Goal: Information Seeking & Learning: Learn about a topic

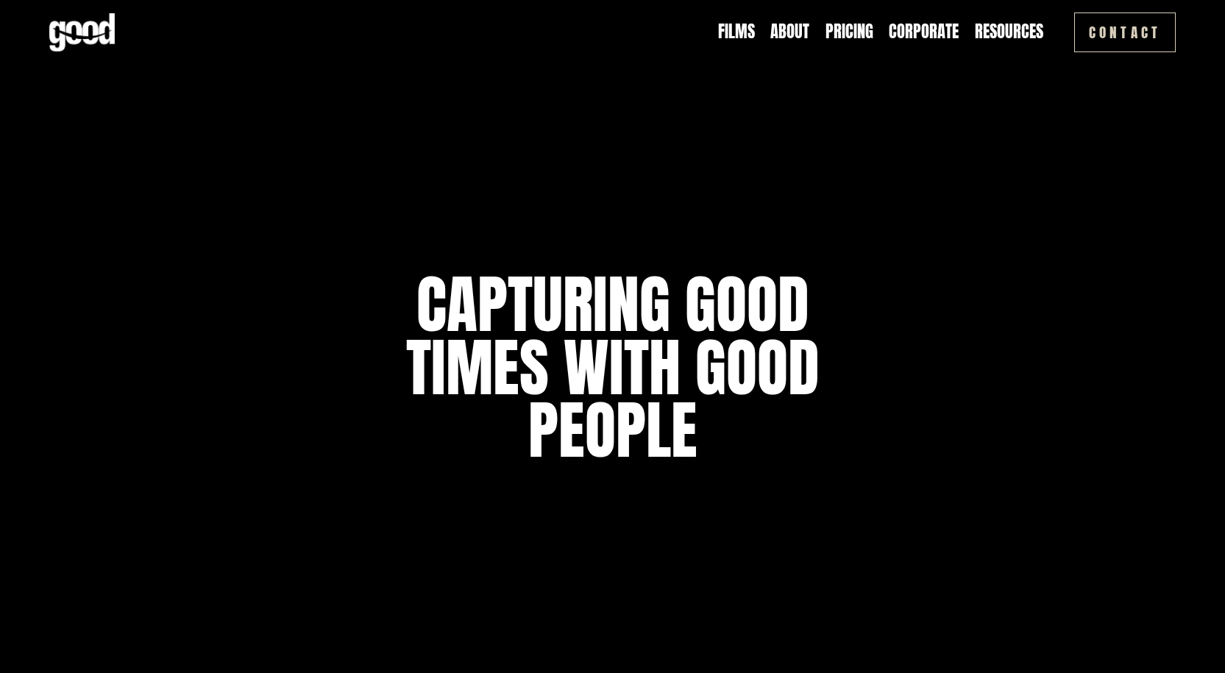
click at [730, 43] on link "Films" at bounding box center [736, 32] width 37 height 23
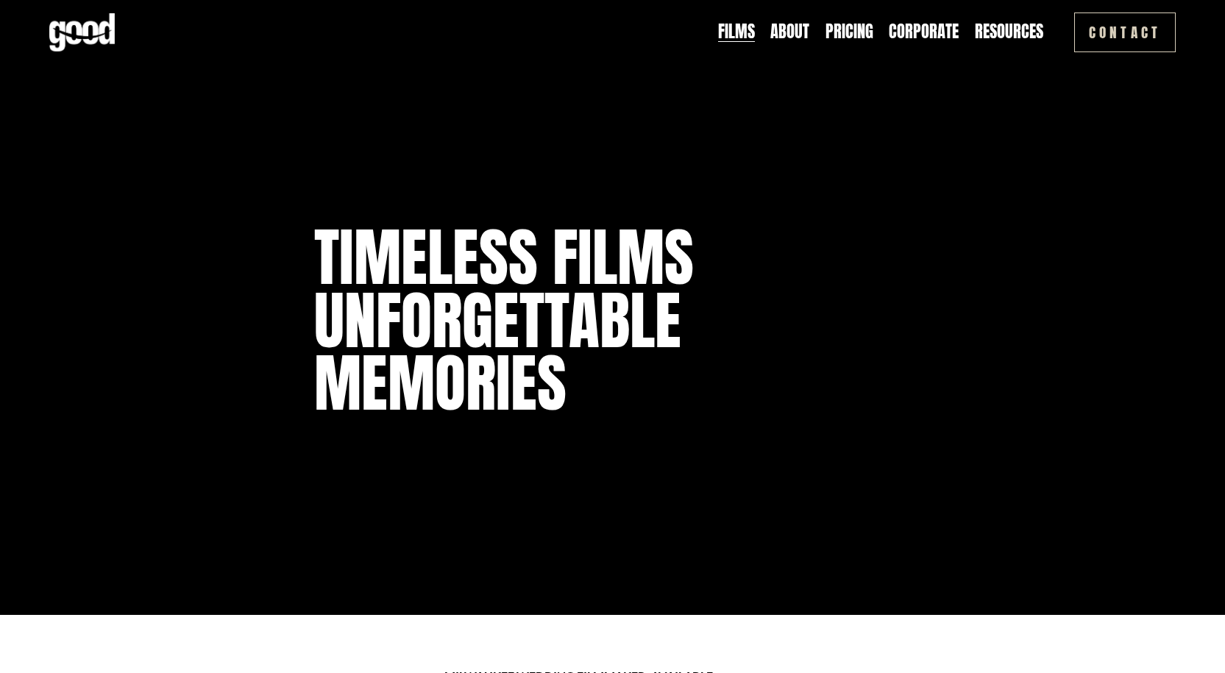
click at [857, 32] on link "Pricing" at bounding box center [849, 32] width 48 height 23
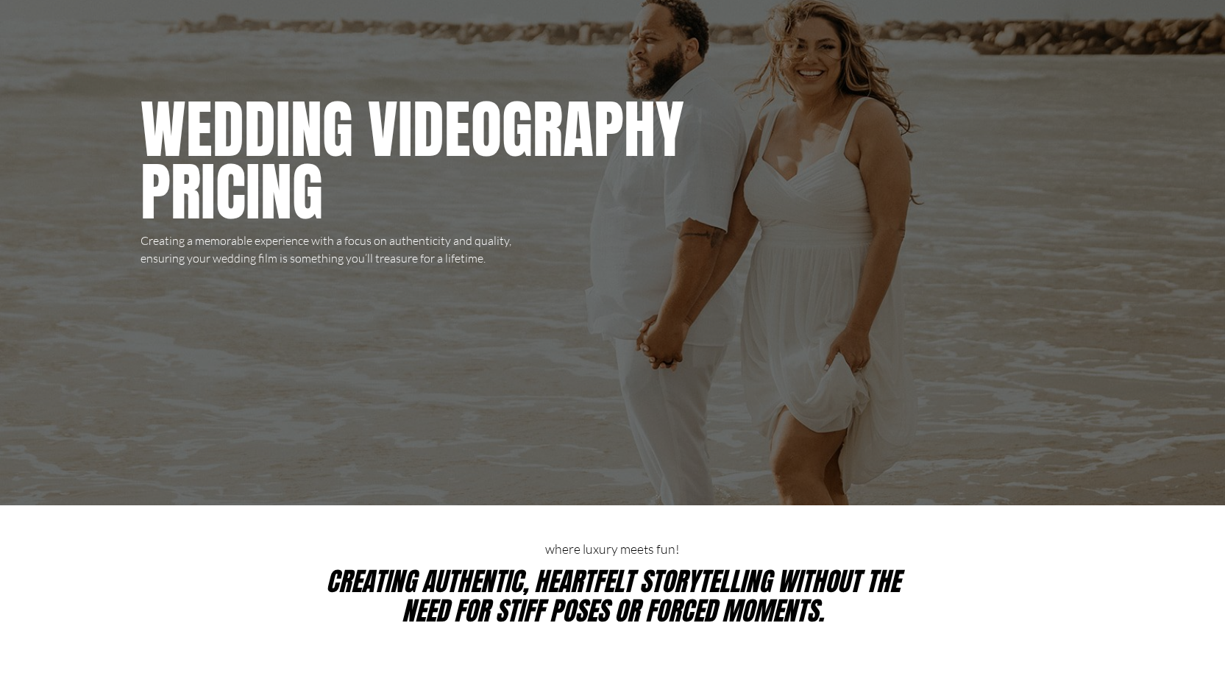
scroll to position [74, 0]
